Goal: Transaction & Acquisition: Purchase product/service

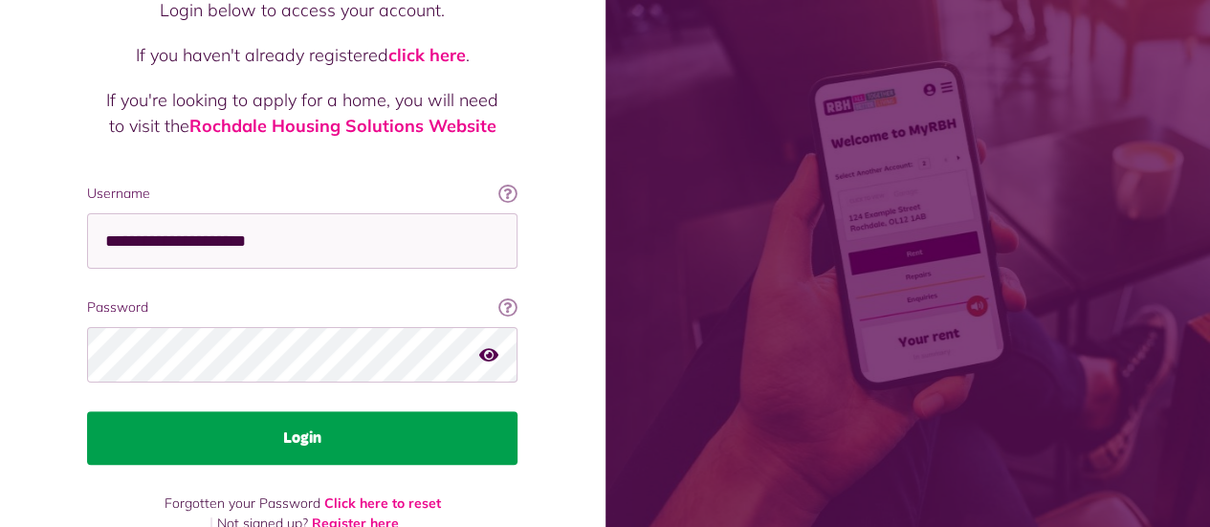
click at [398, 418] on button "Login" at bounding box center [302, 438] width 431 height 54
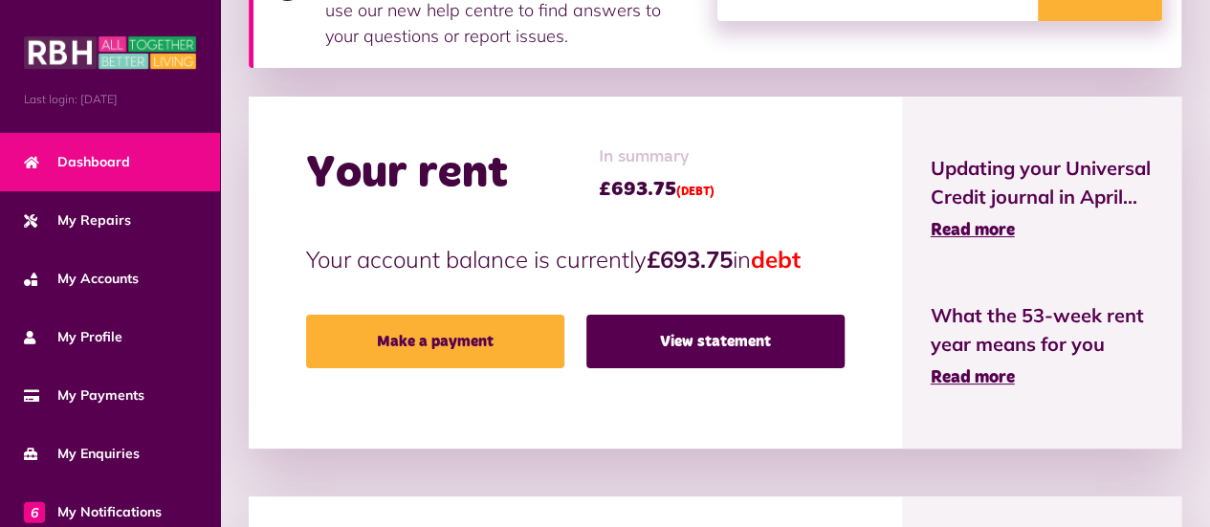
scroll to position [412, 0]
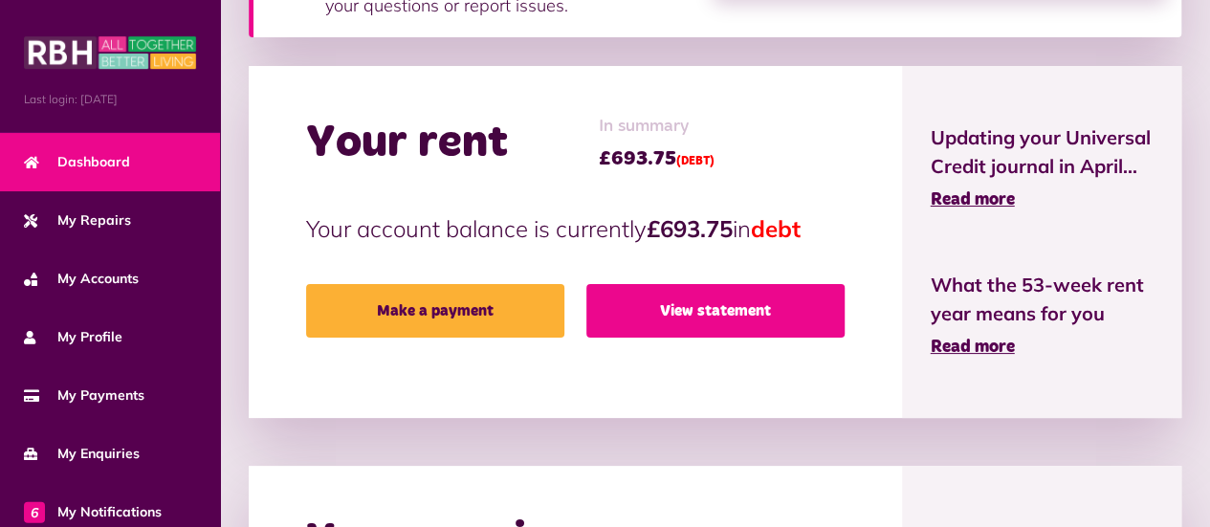
click at [763, 317] on link "View statement" at bounding box center [715, 311] width 258 height 54
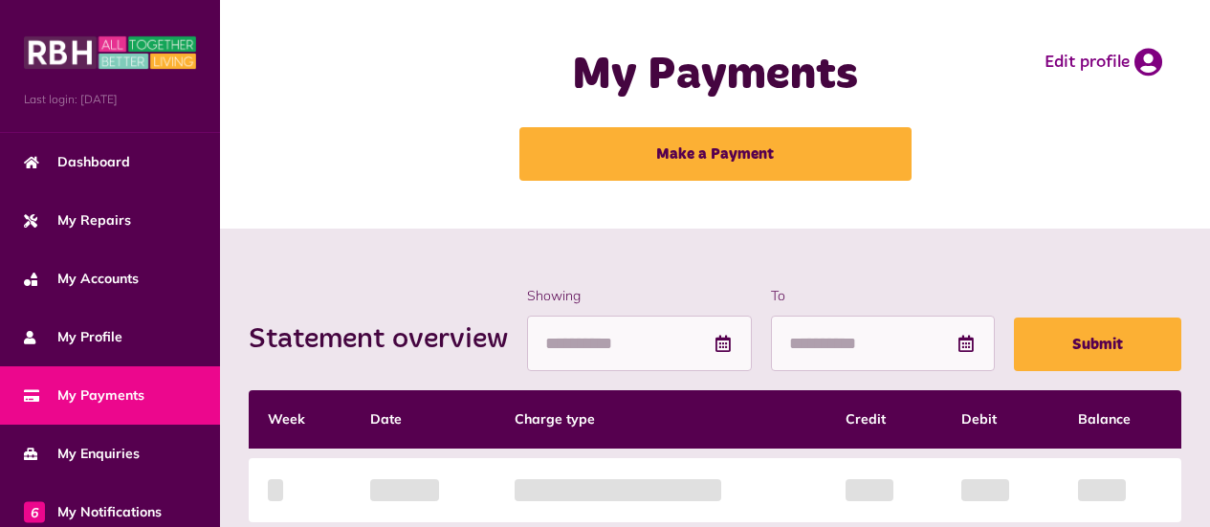
scroll to position [310, 0]
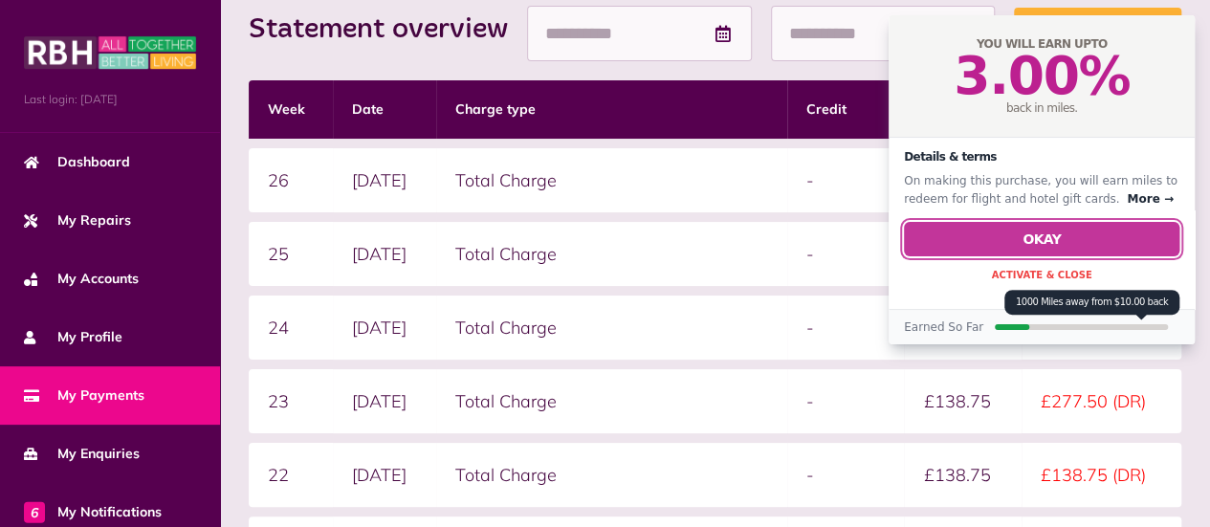
click at [1083, 248] on button "Okay" at bounding box center [1042, 239] width 276 height 34
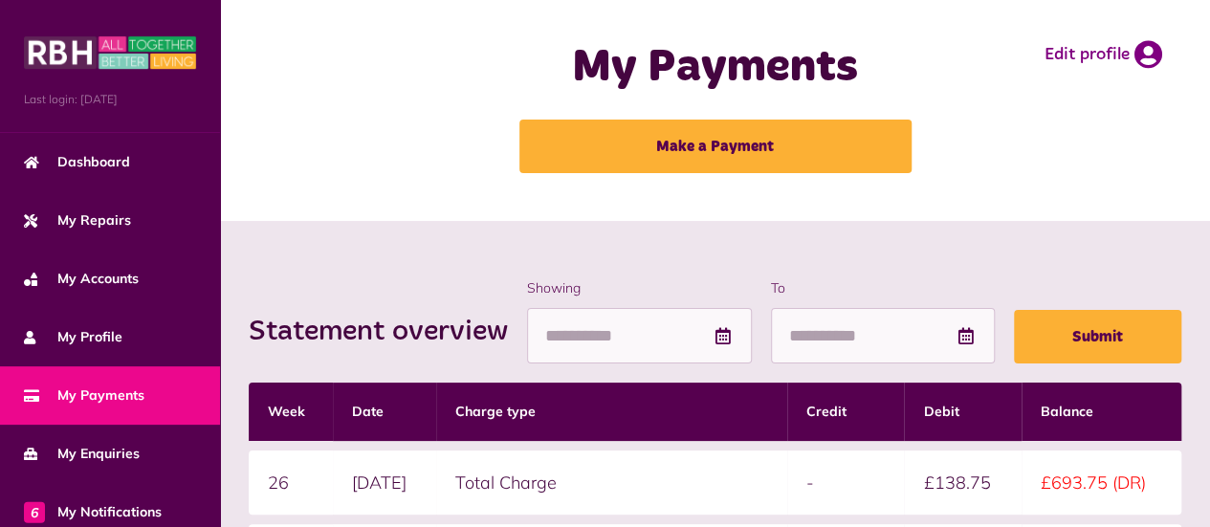
scroll to position [7, 0]
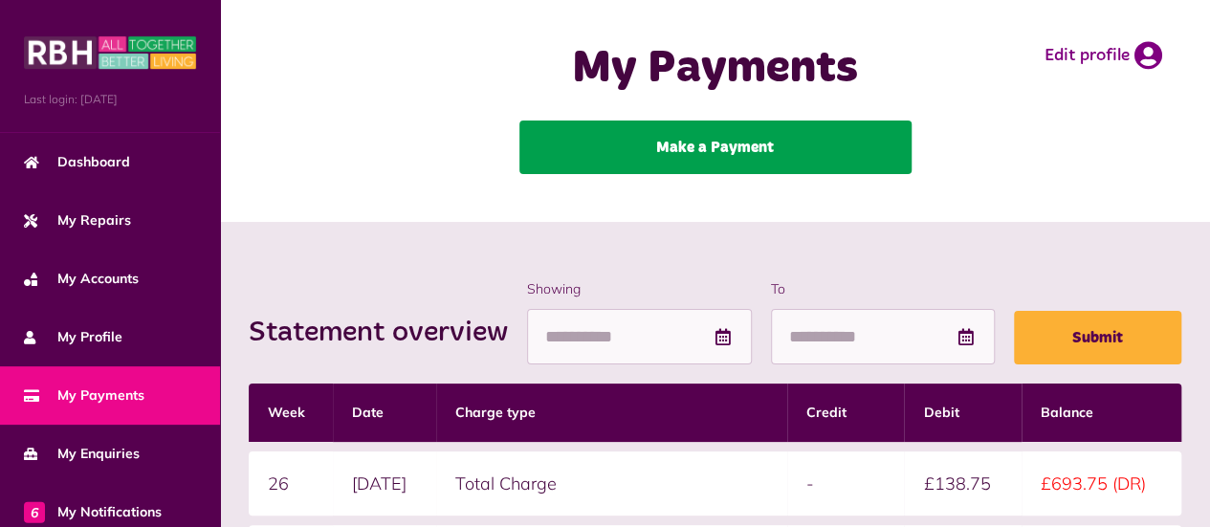
click at [834, 137] on link "Make a Payment" at bounding box center [715, 148] width 392 height 54
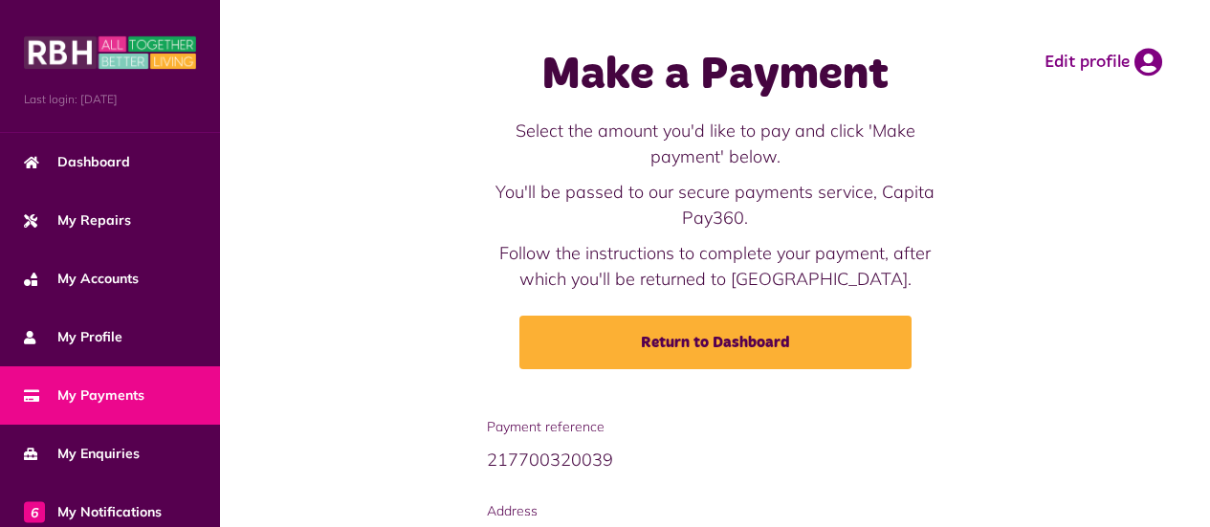
scroll to position [317, 0]
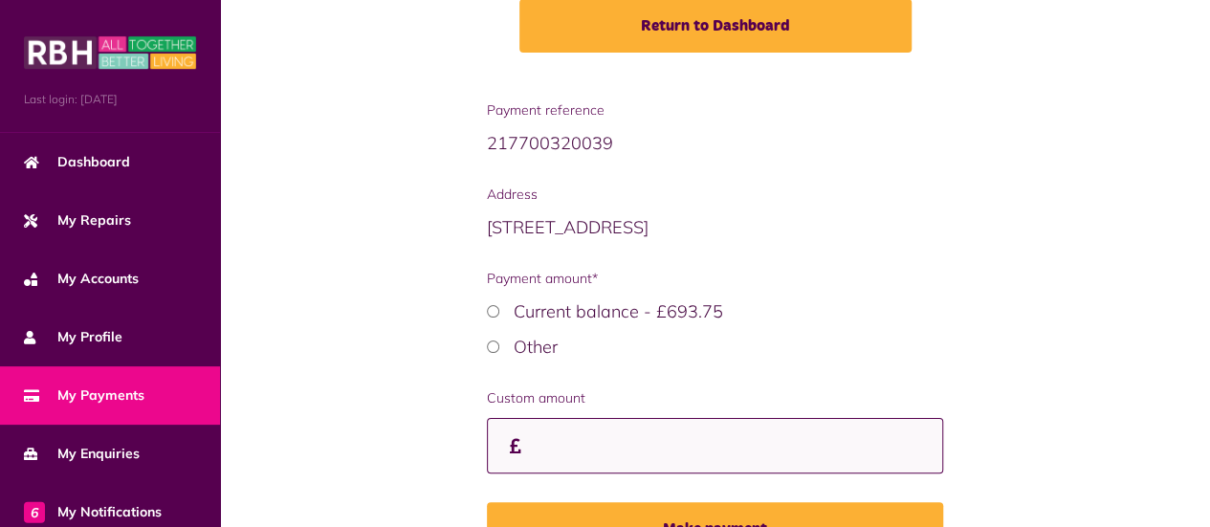
click at [629, 445] on input "Custom amount" at bounding box center [715, 446] width 457 height 56
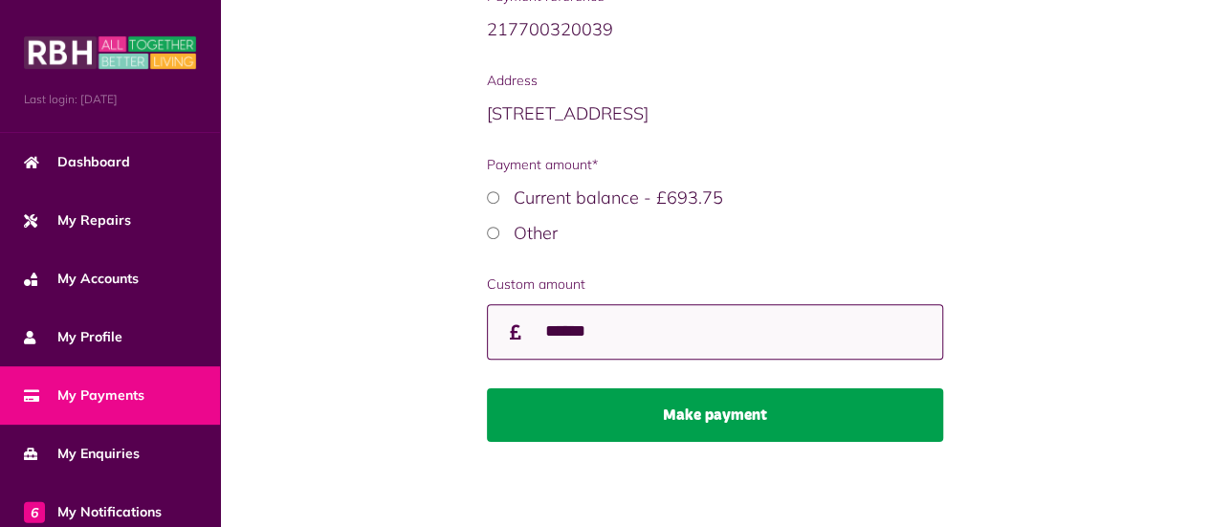
type input "******"
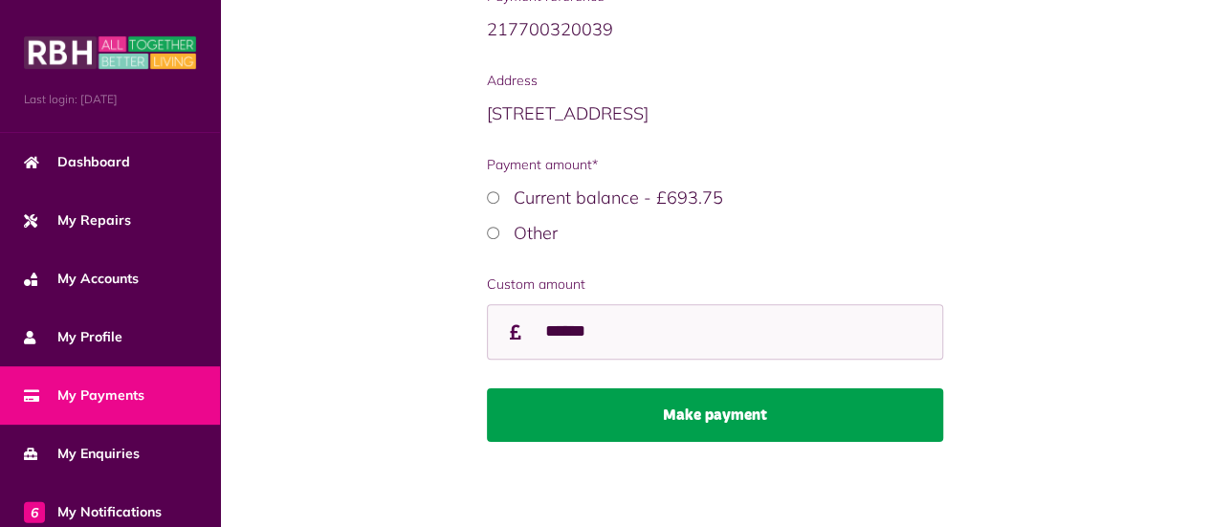
scroll to position [0, 0]
click at [695, 431] on button "Make payment" at bounding box center [715, 415] width 457 height 54
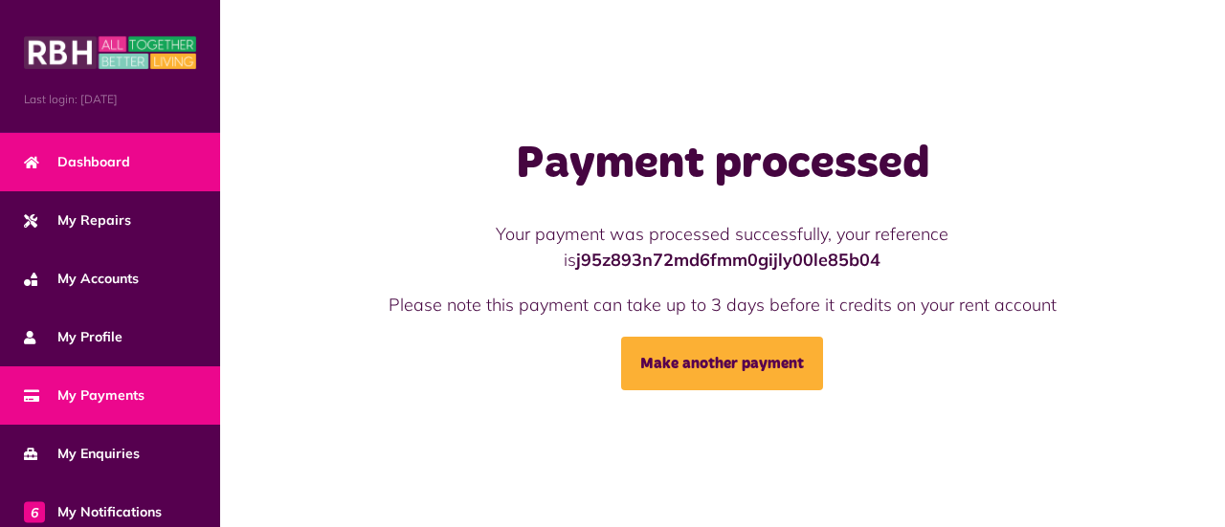
click at [98, 167] on span "Dashboard" at bounding box center [77, 162] width 106 height 20
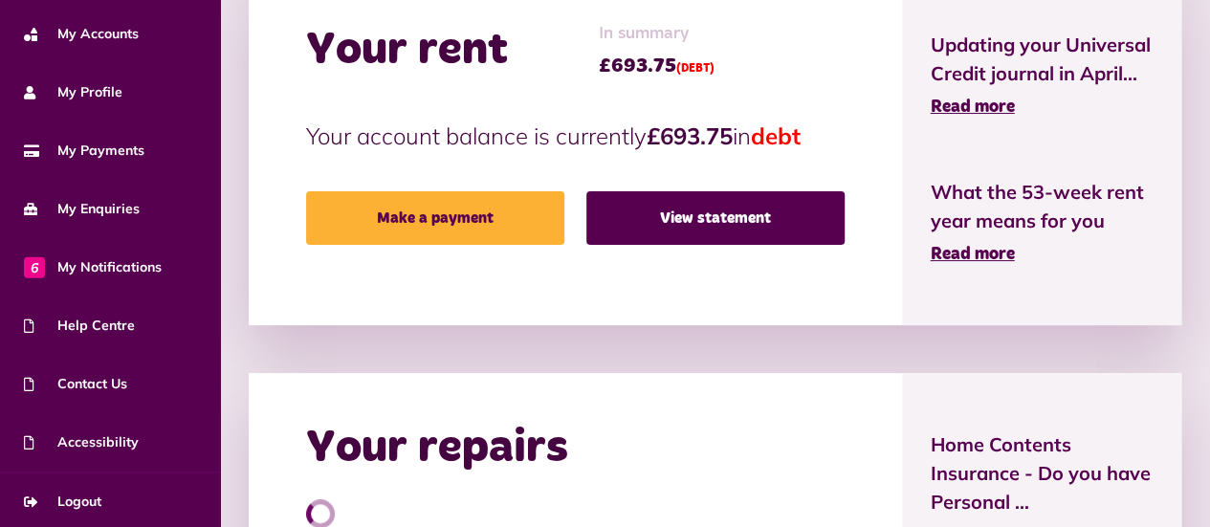
scroll to position [507, 0]
